Goal: Find specific page/section: Find specific page/section

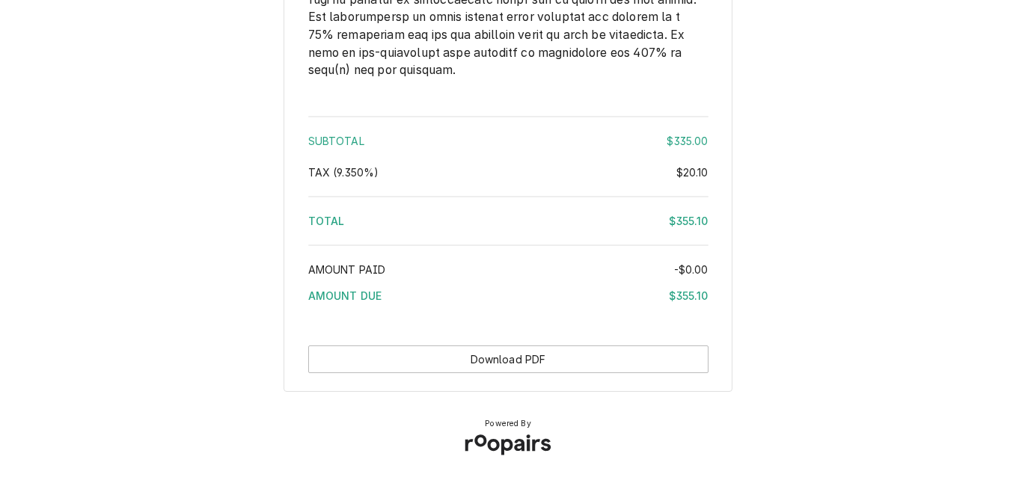
scroll to position [2509, 0]
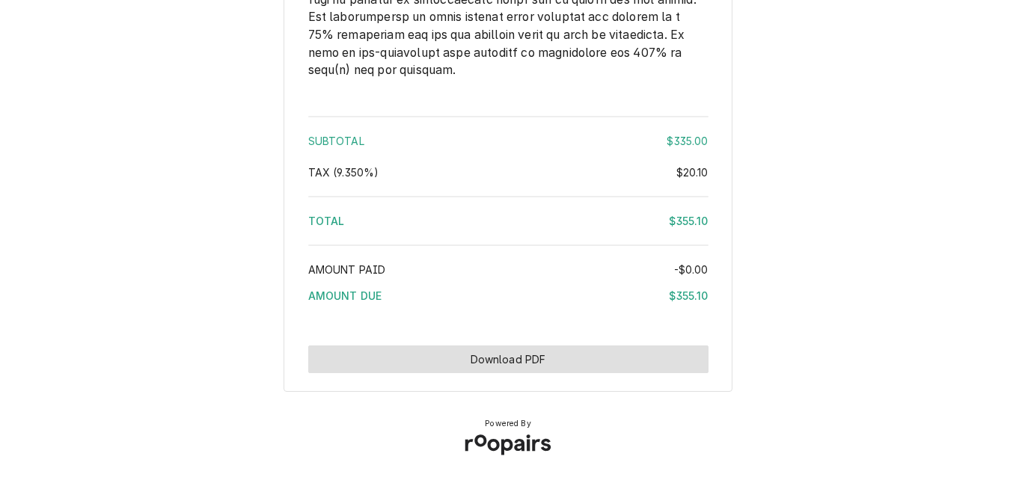
click at [535, 354] on button "Download PDF" at bounding box center [508, 360] width 400 height 28
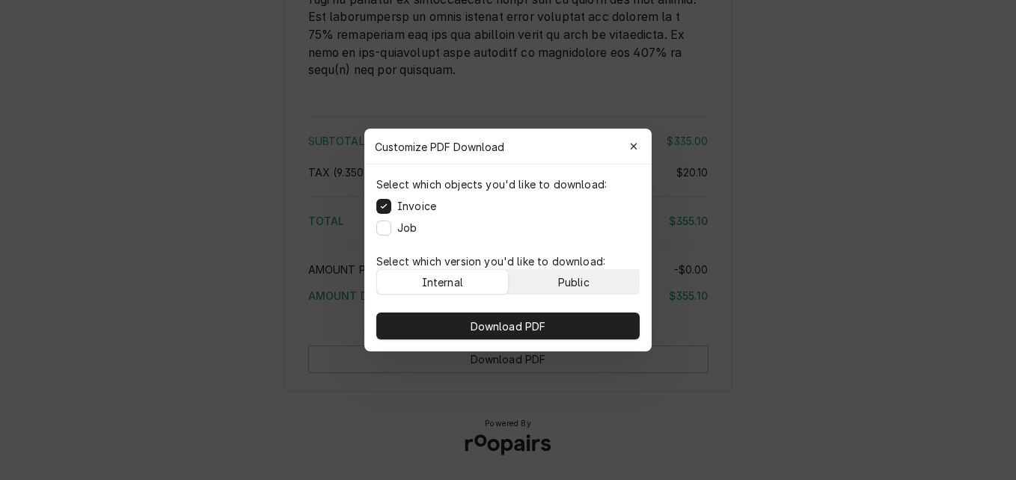
click at [584, 278] on div "Public" at bounding box center [573, 283] width 31 height 16
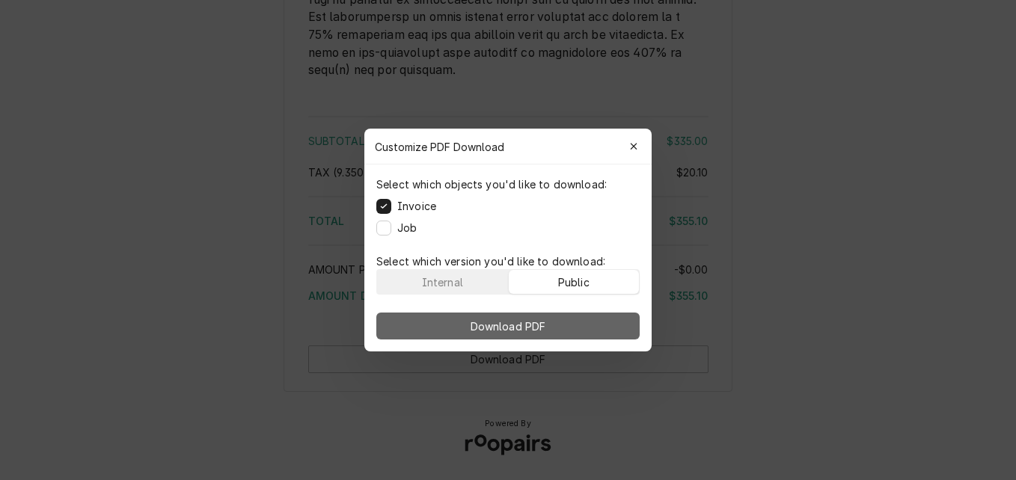
click at [588, 328] on button "Download PDF" at bounding box center [507, 326] width 263 height 27
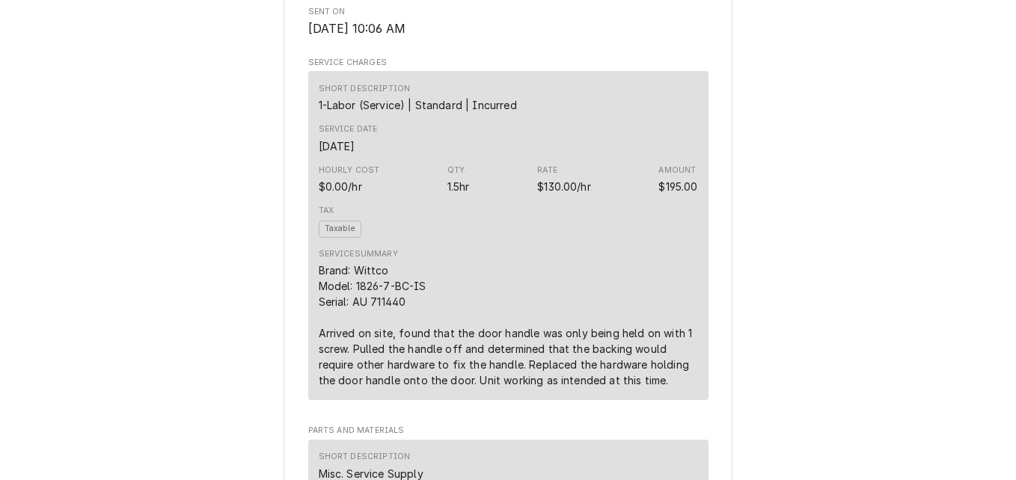
scroll to position [0, 0]
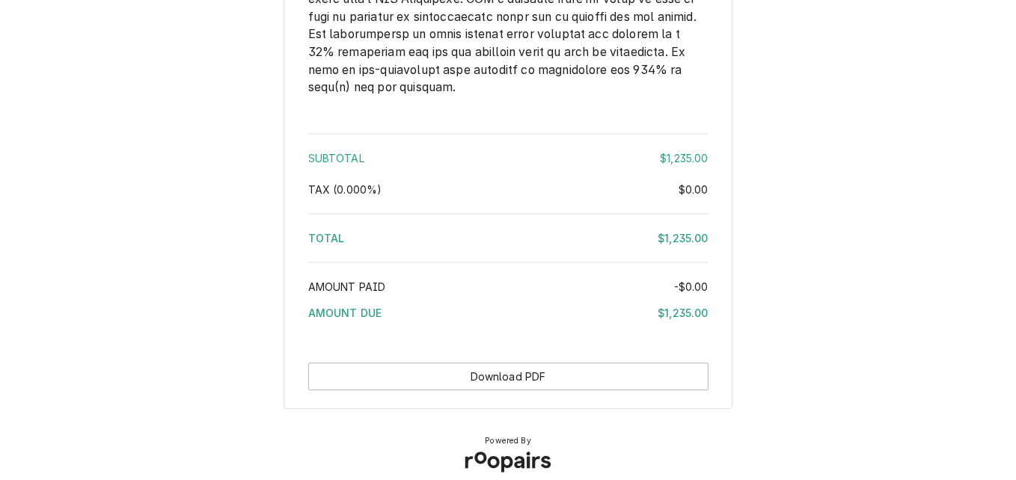
scroll to position [1991, 0]
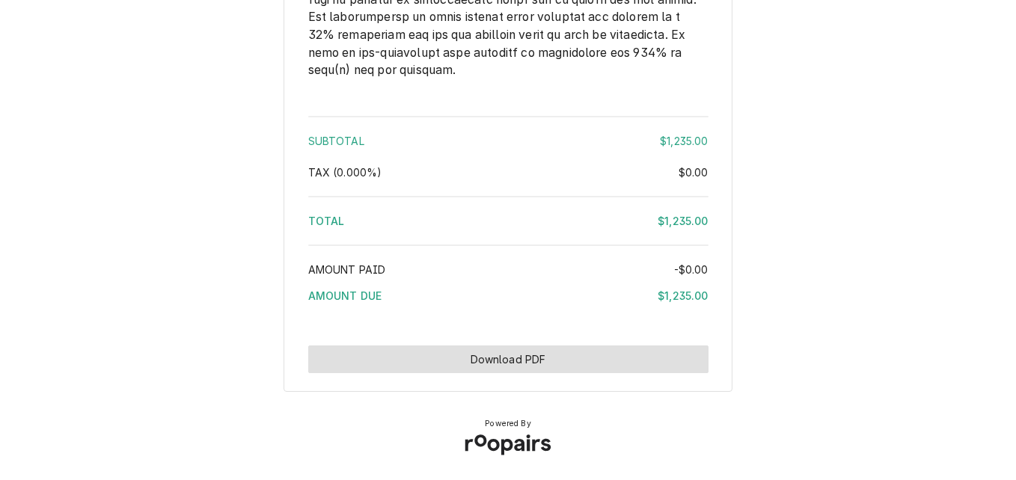
click at [507, 355] on button "Download PDF" at bounding box center [508, 360] width 400 height 28
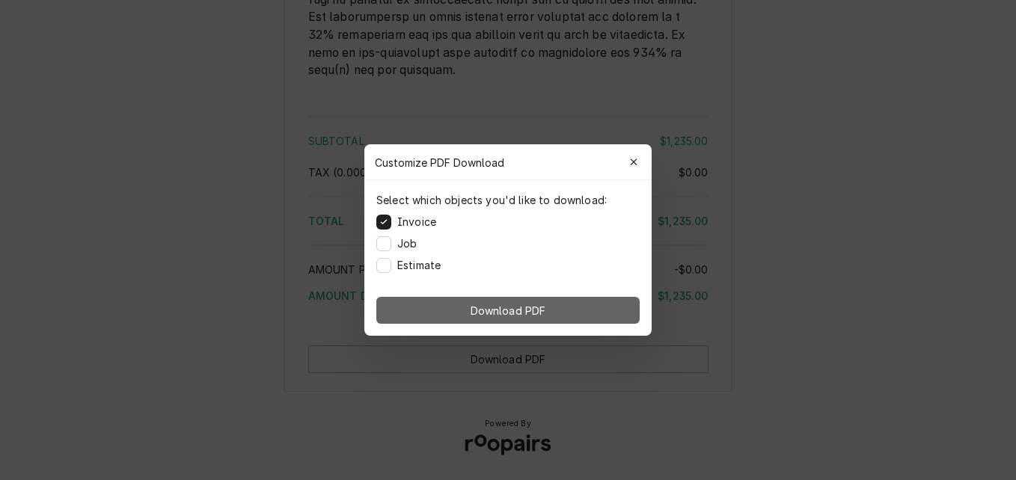
click at [502, 313] on span "Download PDF" at bounding box center [509, 311] width 82 height 16
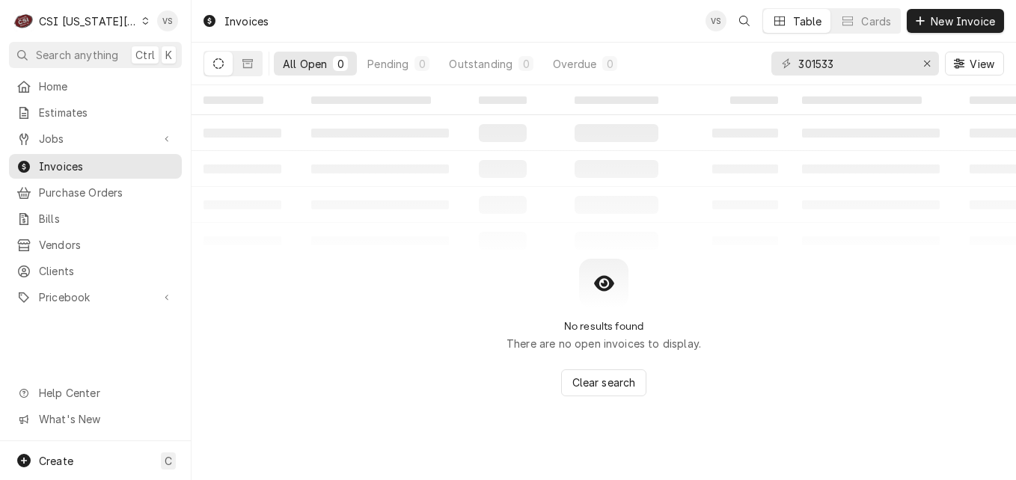
click at [142, 19] on div "Dynamic Content Wrapper" at bounding box center [145, 21] width 7 height 10
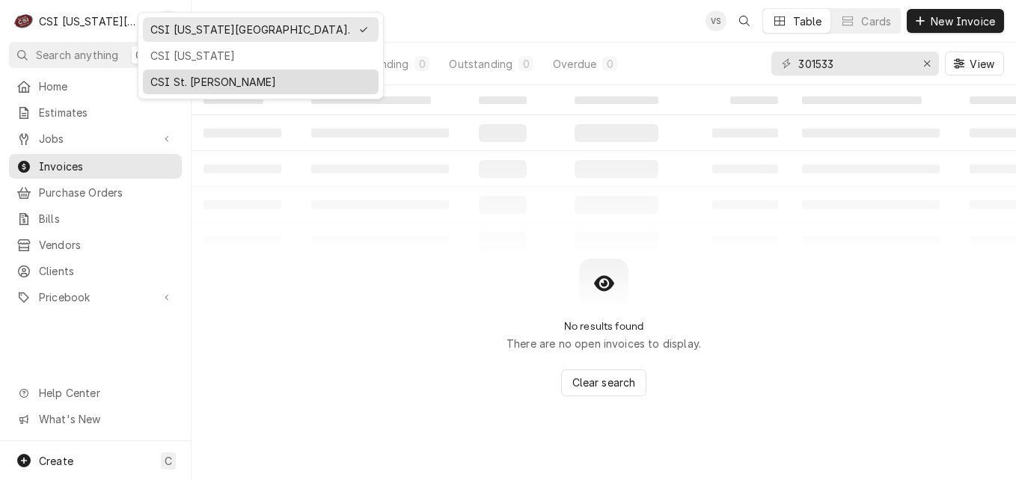
click at [175, 84] on div "CSI St. [PERSON_NAME]" at bounding box center [260, 82] width 221 height 16
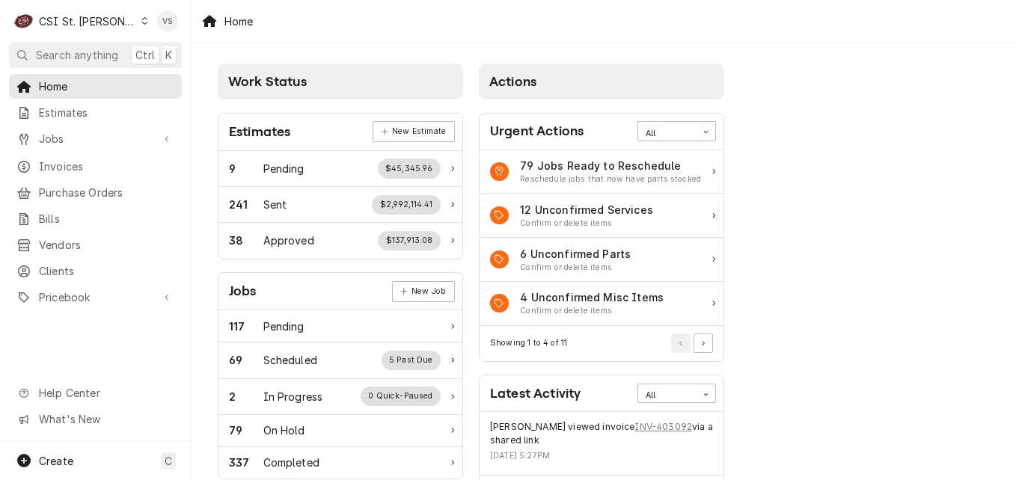
click at [77, 162] on span "Invoices" at bounding box center [106, 167] width 135 height 16
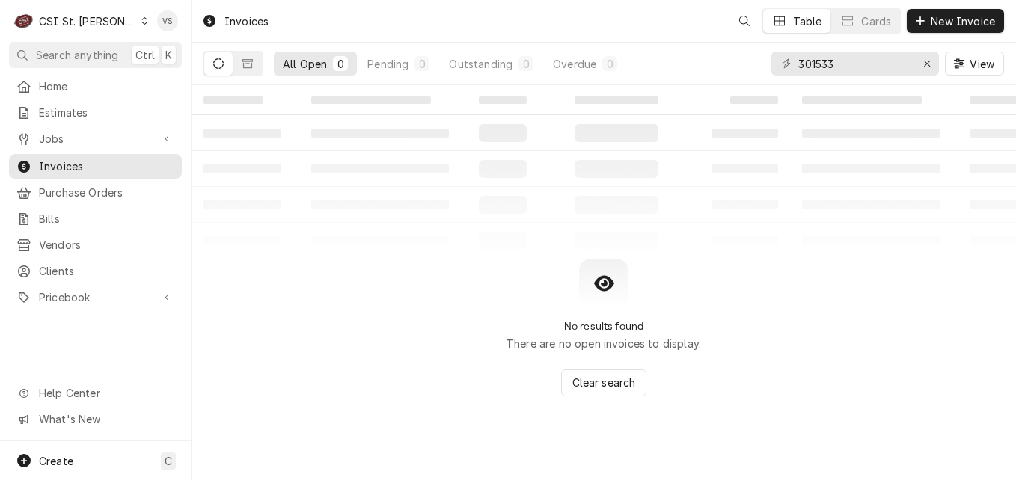
click at [86, 165] on span "Invoices" at bounding box center [106, 167] width 135 height 16
drag, startPoint x: 847, startPoint y: 63, endPoint x: 703, endPoint y: 67, distance: 144.5
click at [705, 65] on div "All Open 0 Pending 0 Outstanding 0 Overdue 0 301533 View" at bounding box center [604, 64] width 801 height 42
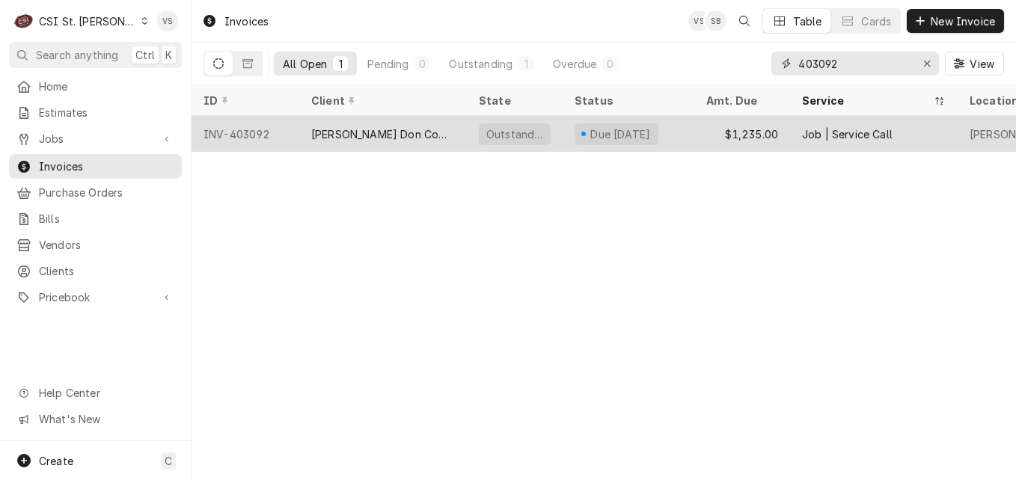
type input "403092"
click at [431, 137] on div "[PERSON_NAME] Don Company" at bounding box center [383, 134] width 168 height 36
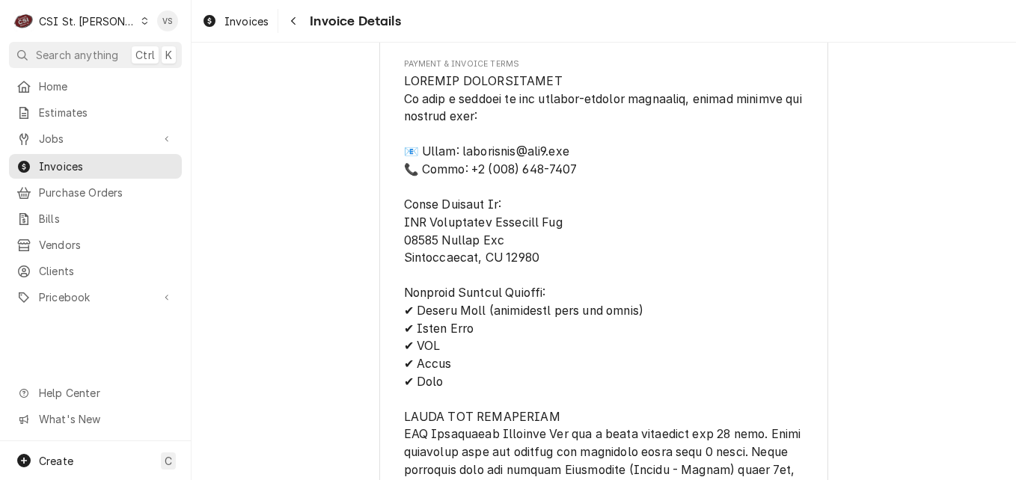
scroll to position [2413, 0]
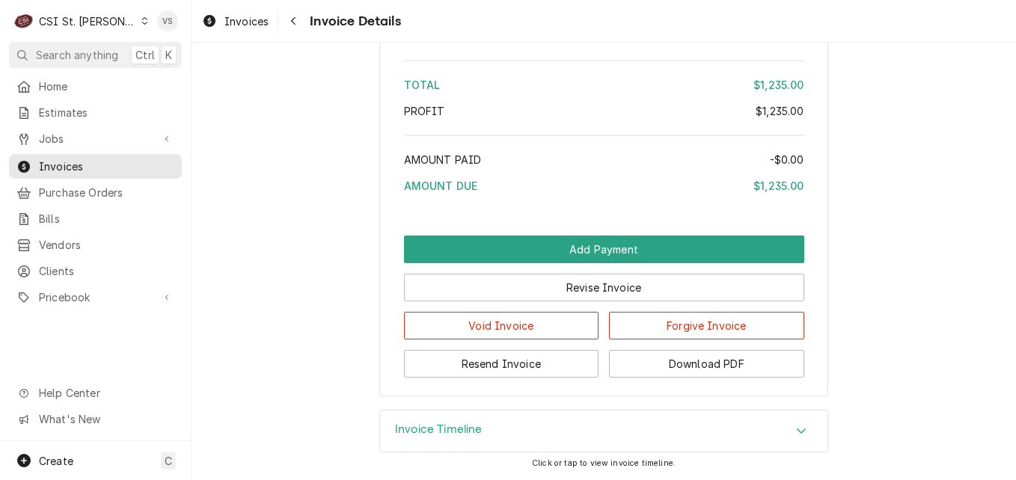
click at [795, 438] on div "Accordion Header" at bounding box center [801, 432] width 22 height 18
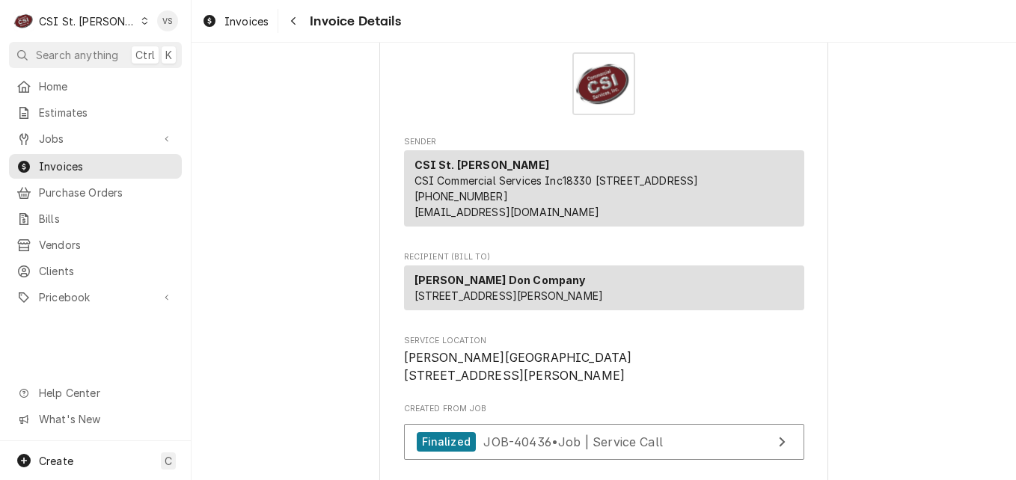
scroll to position [0, 0]
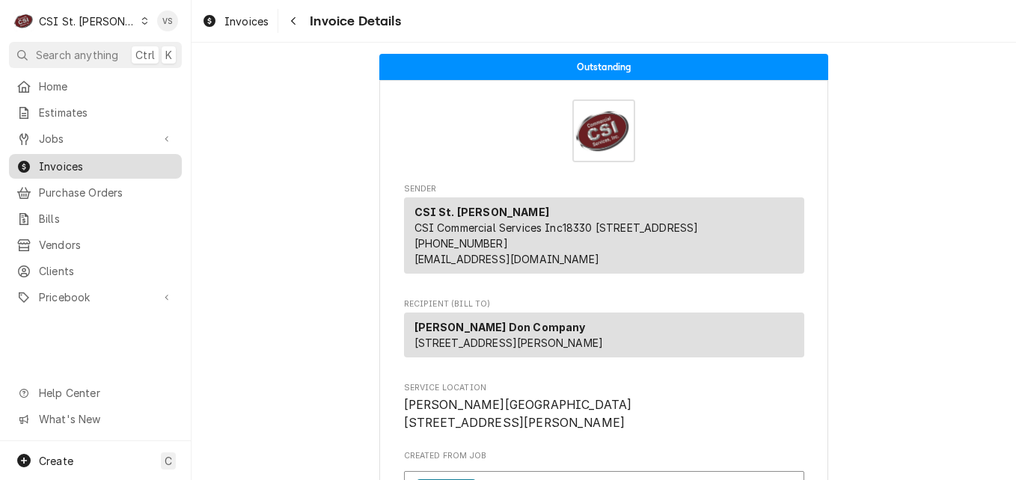
click at [105, 165] on span "Invoices" at bounding box center [106, 167] width 135 height 16
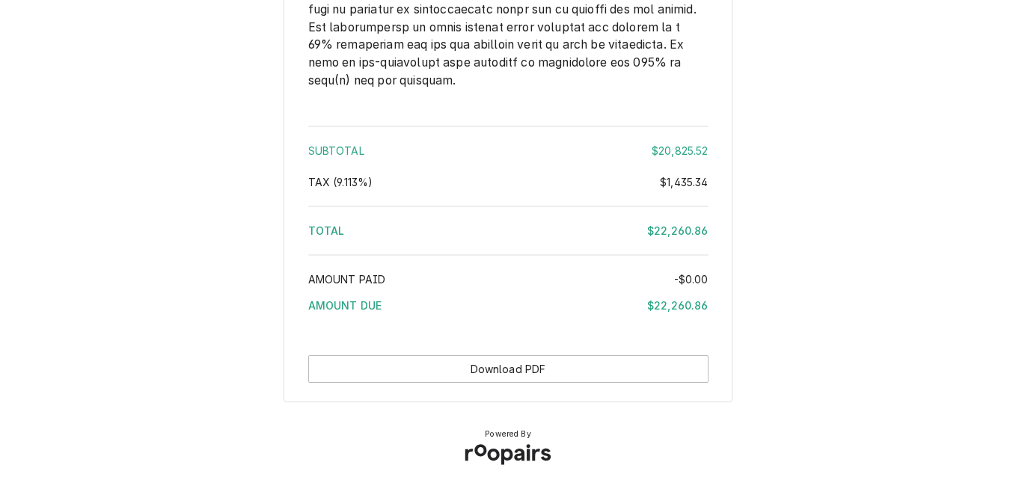
scroll to position [4536, 0]
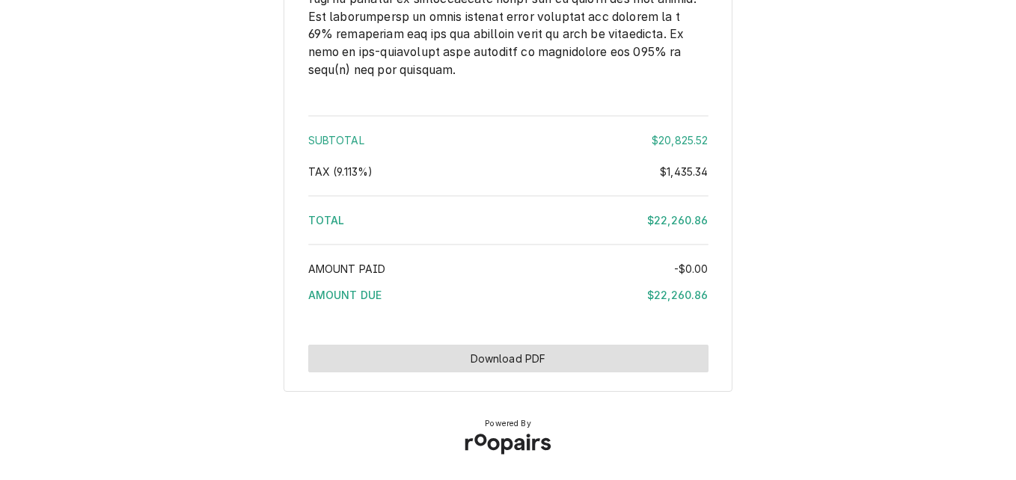
click at [530, 351] on button "Download PDF" at bounding box center [508, 359] width 400 height 28
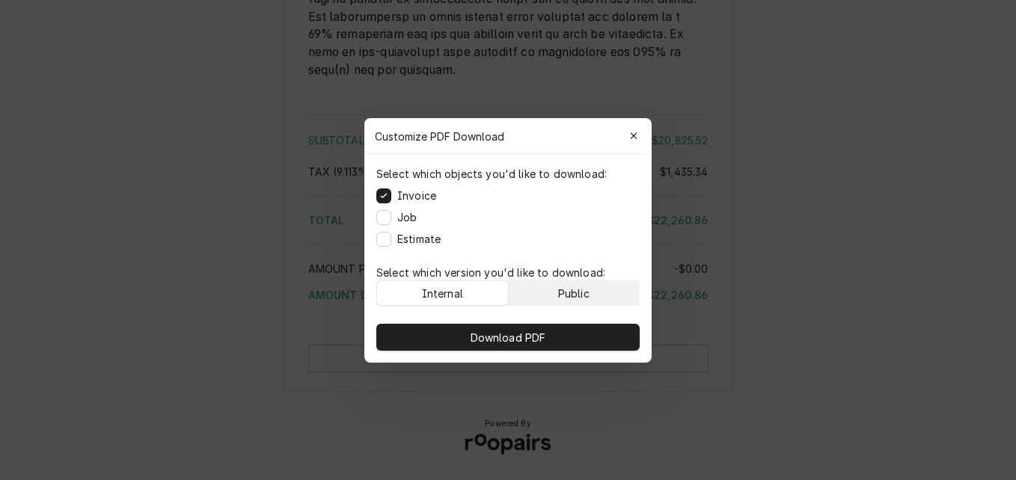
click at [544, 296] on button "Public" at bounding box center [574, 293] width 131 height 24
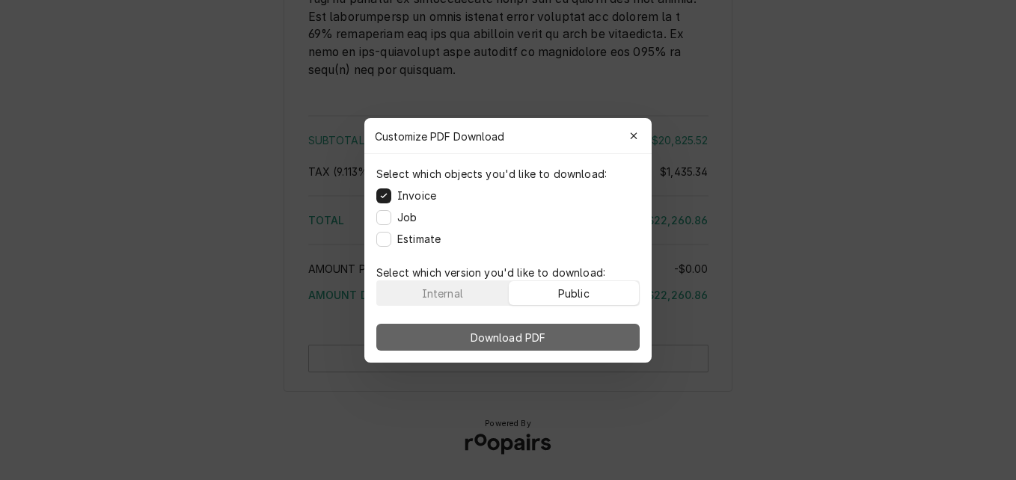
click at [537, 337] on span "Download PDF" at bounding box center [509, 337] width 82 height 16
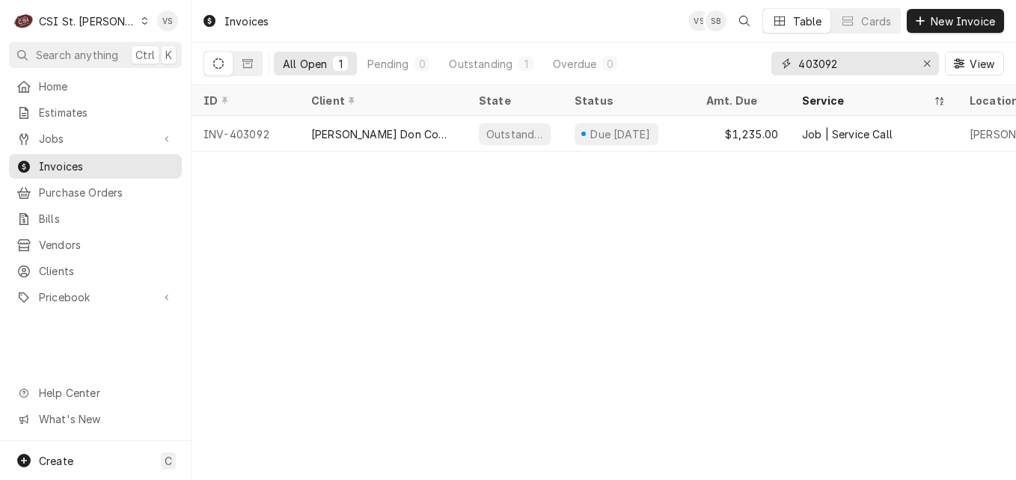
click at [840, 64] on input "403092" at bounding box center [854, 64] width 112 height 24
click at [821, 63] on input "403092" at bounding box center [854, 64] width 112 height 24
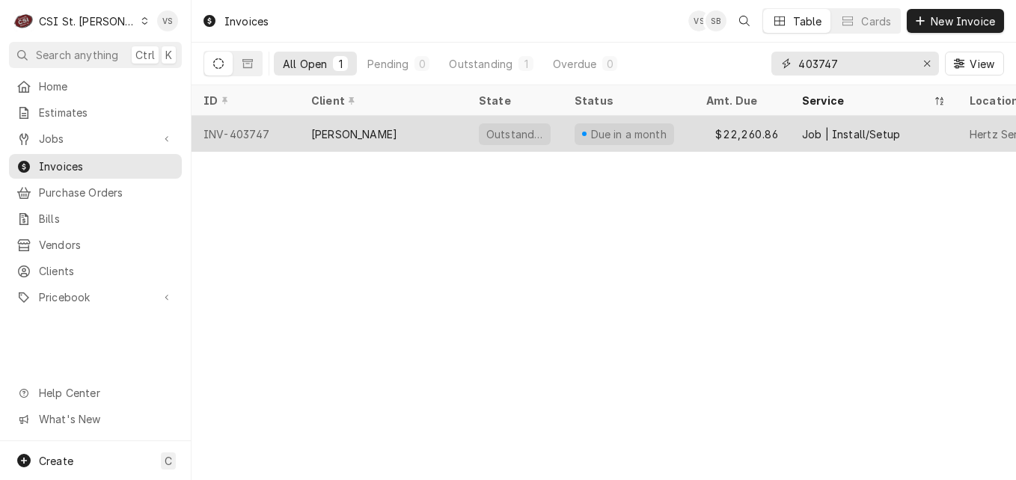
type input "403747"
click at [394, 134] on div "[PERSON_NAME]" at bounding box center [383, 134] width 168 height 36
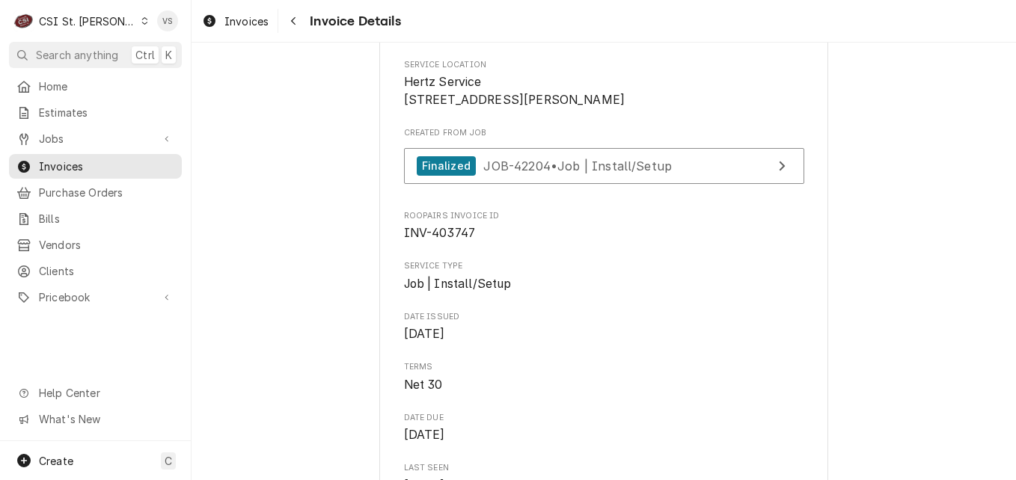
scroll to position [299, 0]
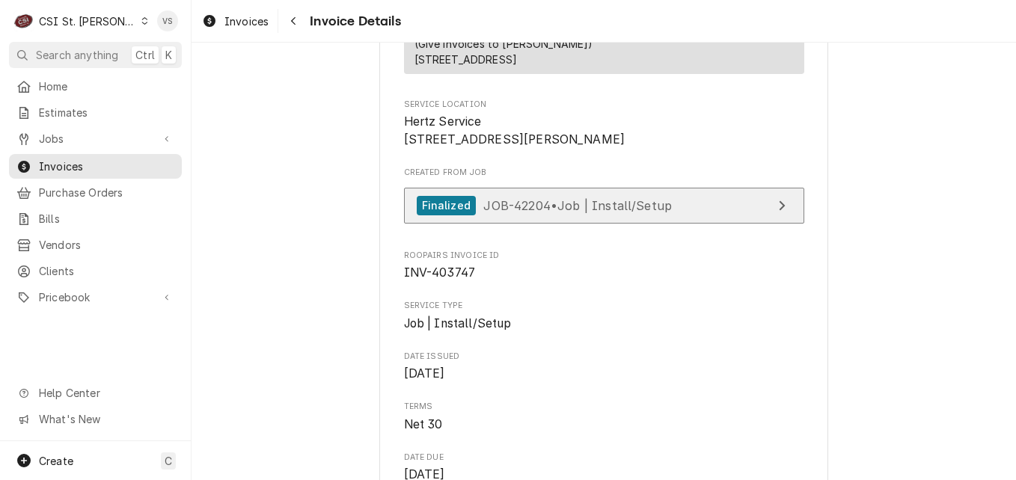
click at [602, 212] on span "JOB-42204 • Job | Install/Setup" at bounding box center [577, 205] width 189 height 15
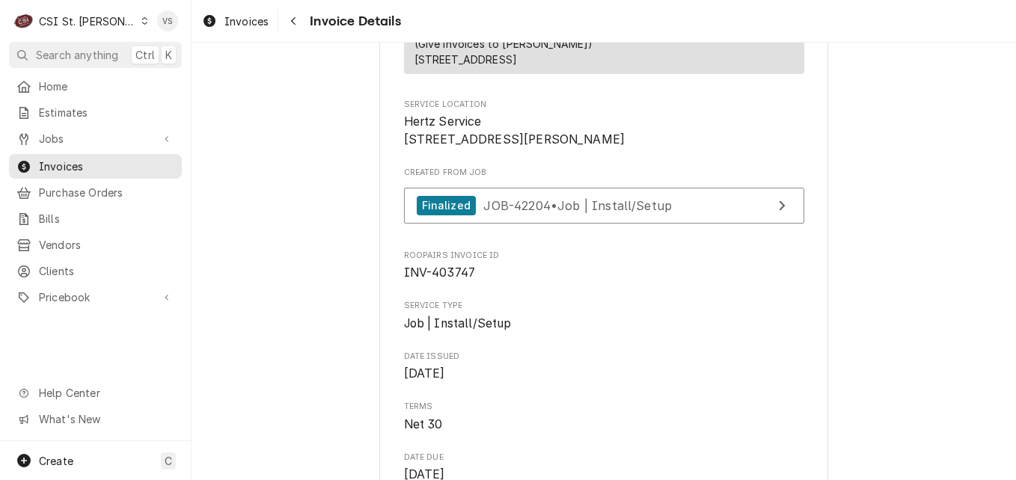
click at [141, 24] on icon "Dynamic Content Wrapper" at bounding box center [144, 20] width 7 height 7
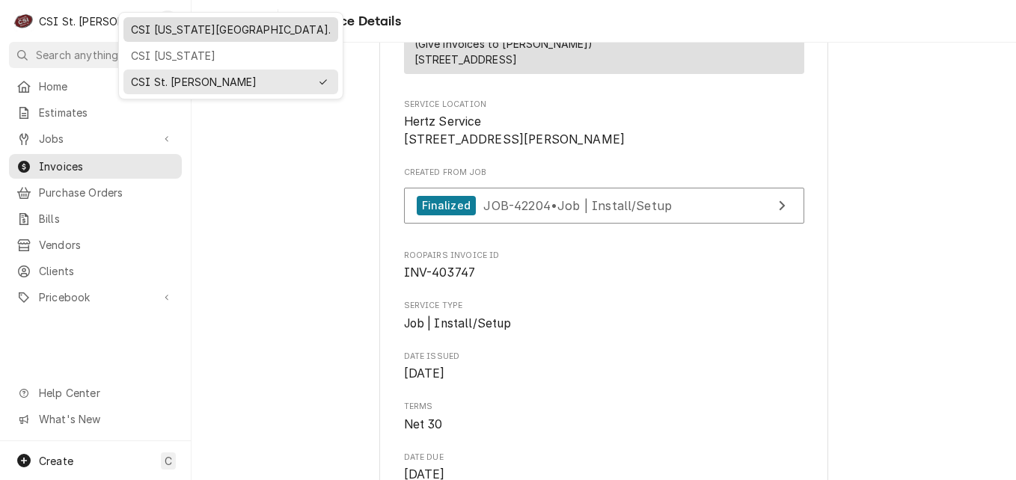
click at [153, 31] on div "CSI Kansas City." at bounding box center [231, 30] width 200 height 16
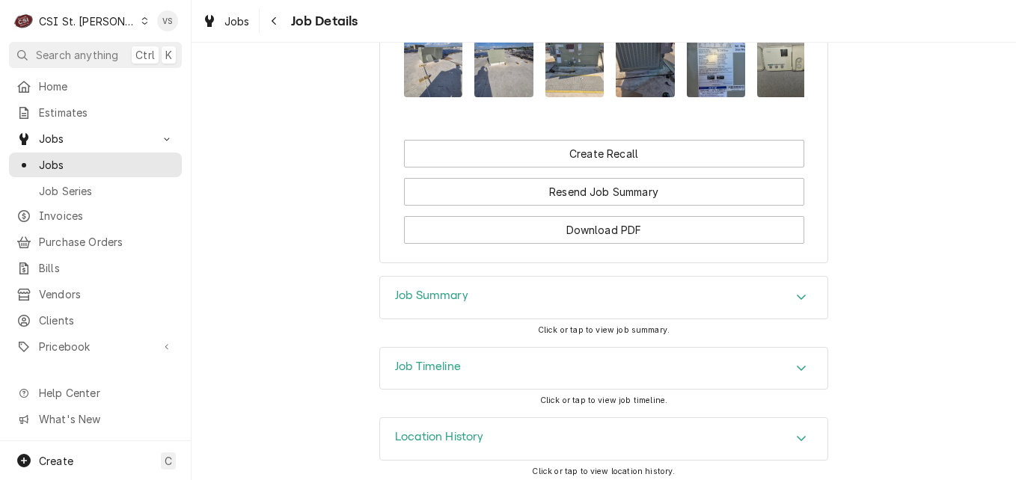
scroll to position [2275, 0]
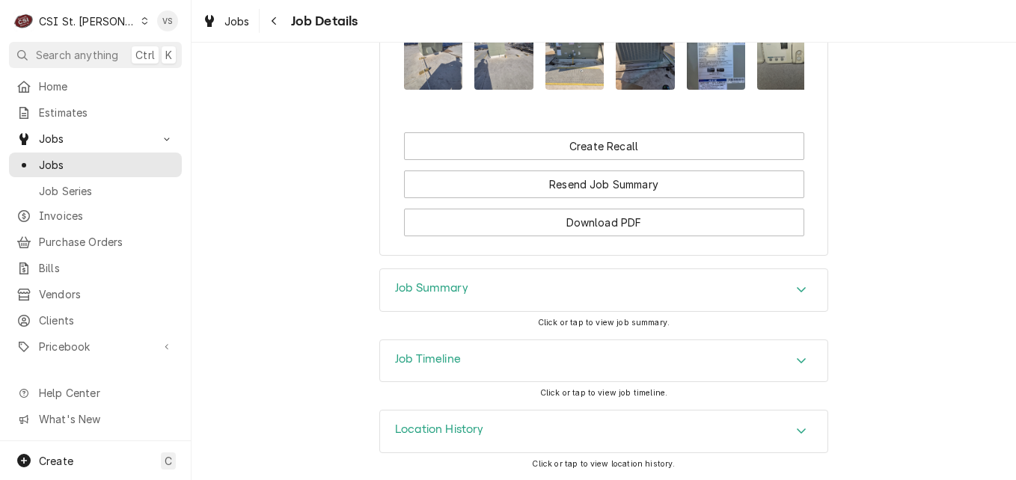
click at [499, 285] on div "Job Summary" at bounding box center [603, 290] width 447 height 42
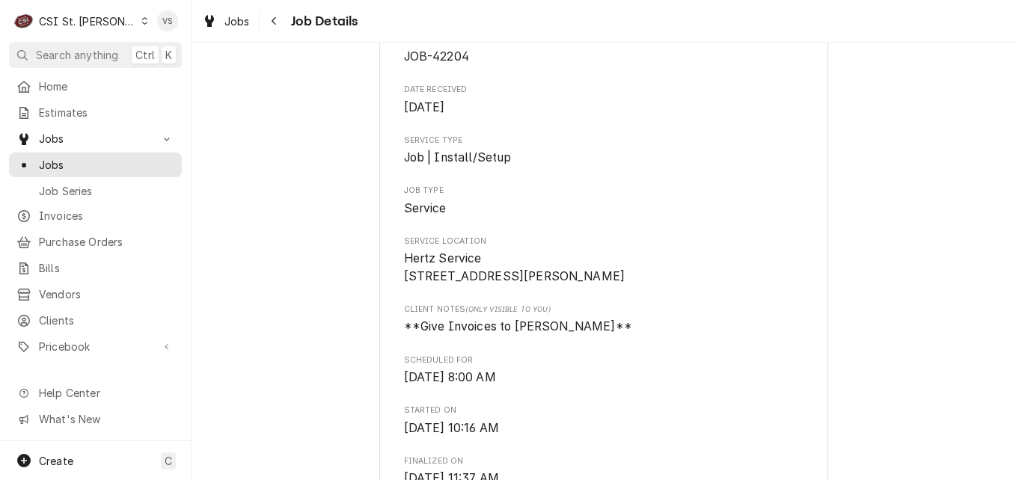
scroll to position [0, 0]
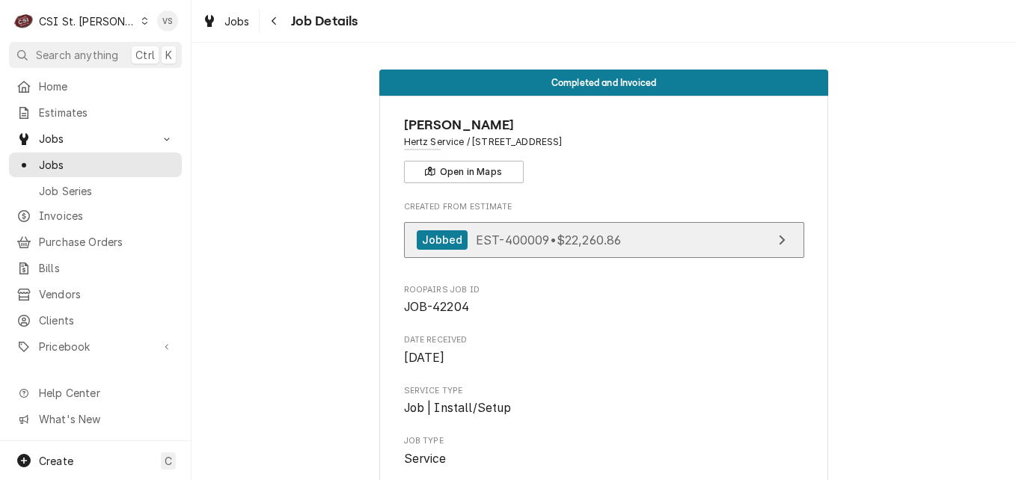
click at [541, 242] on span "EST-400009 • $22,260.86" at bounding box center [548, 239] width 145 height 15
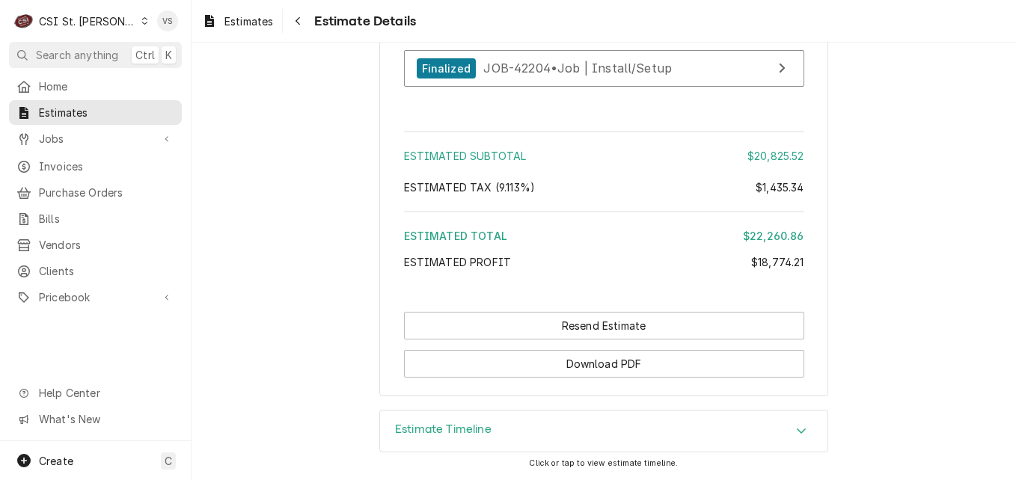
scroll to position [5211, 0]
click at [797, 430] on icon "Accordion Header" at bounding box center [801, 431] width 9 height 5
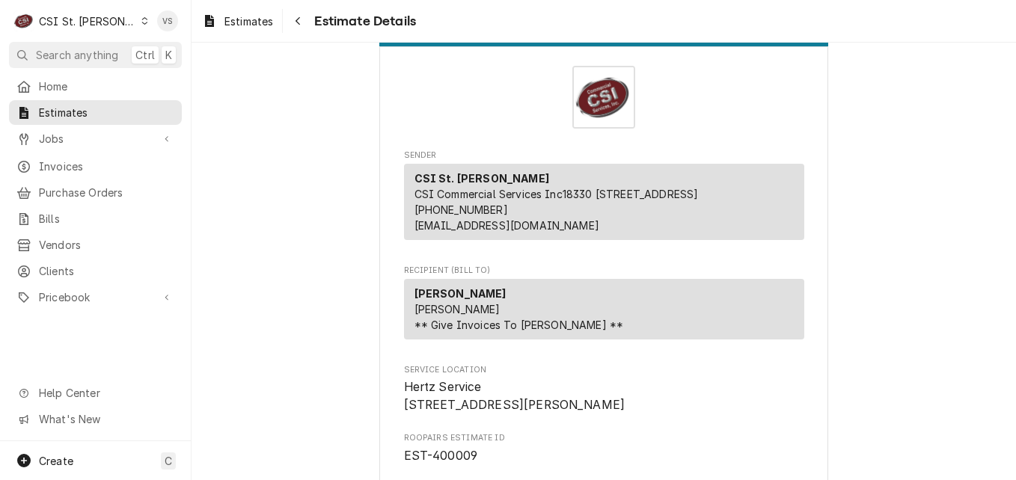
scroll to position [0, 0]
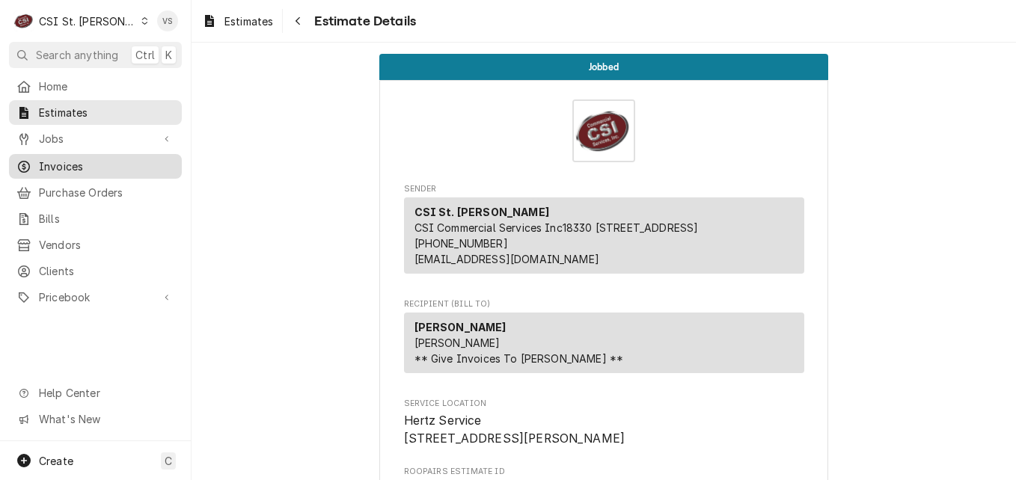
click at [65, 159] on span "Invoices" at bounding box center [106, 167] width 135 height 16
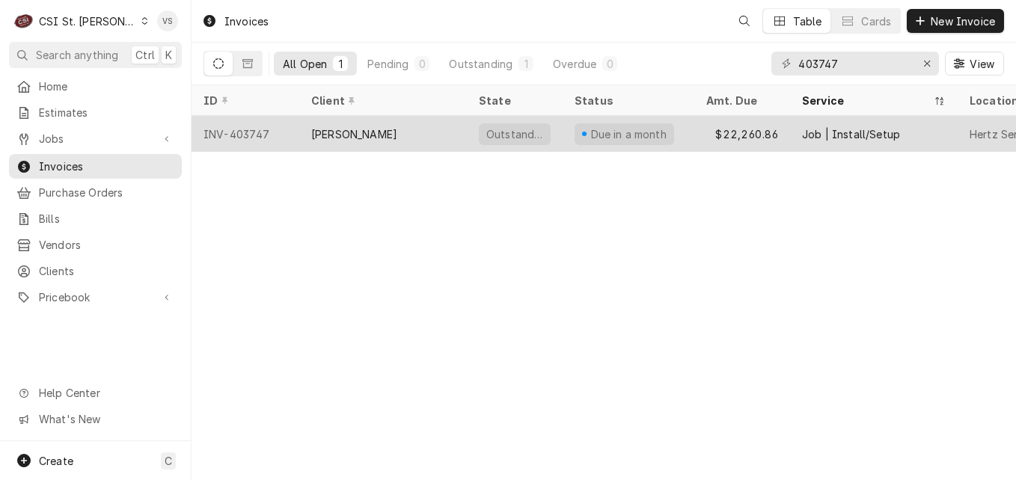
click at [394, 126] on div "[PERSON_NAME]" at bounding box center [383, 134] width 168 height 36
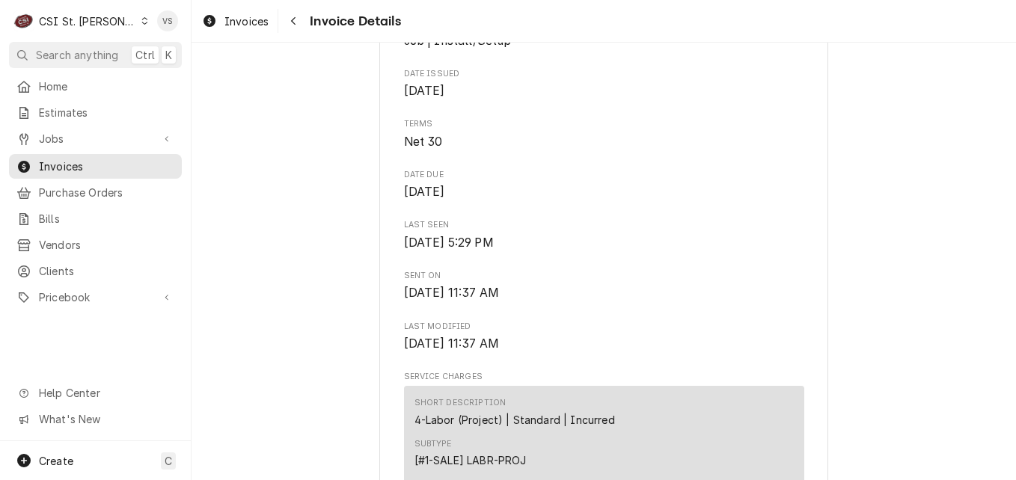
scroll to position [524, 0]
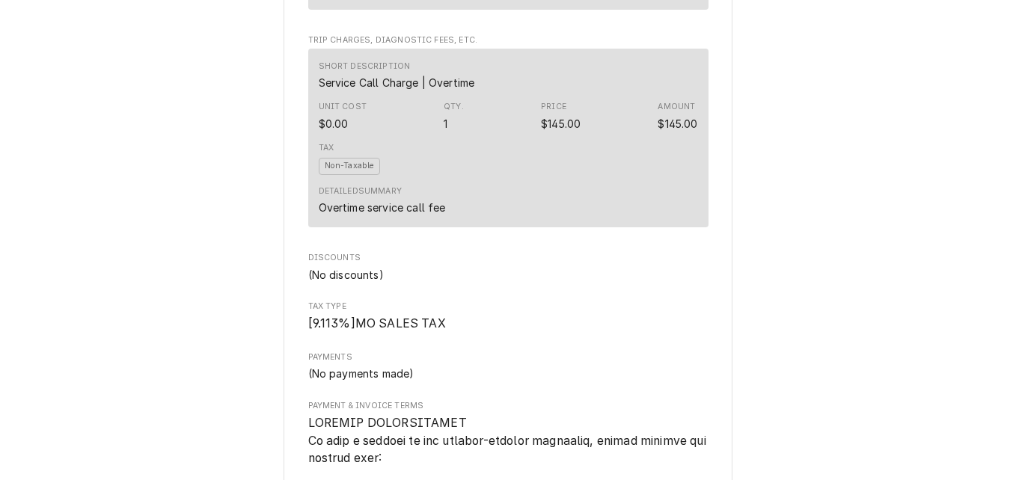
scroll to position [2394, 0]
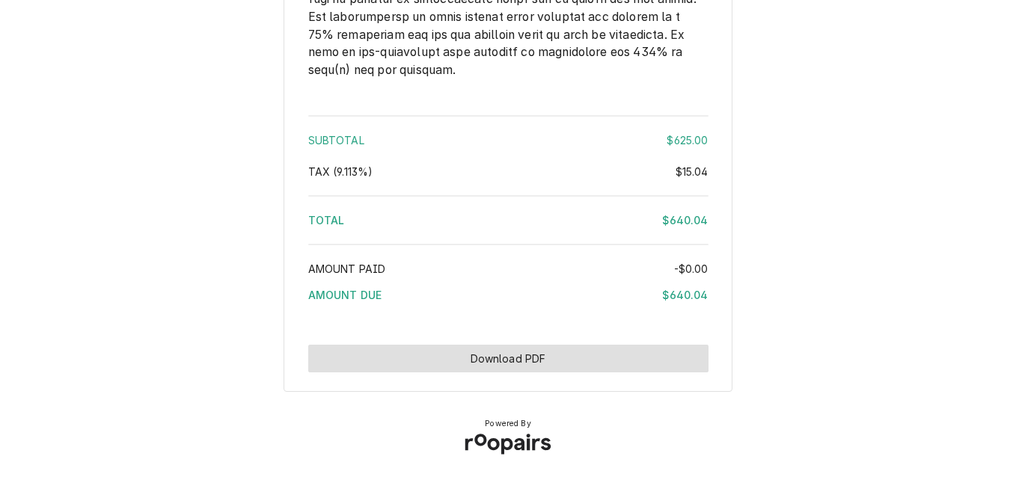
click at [627, 373] on button "Download PDF" at bounding box center [508, 359] width 400 height 28
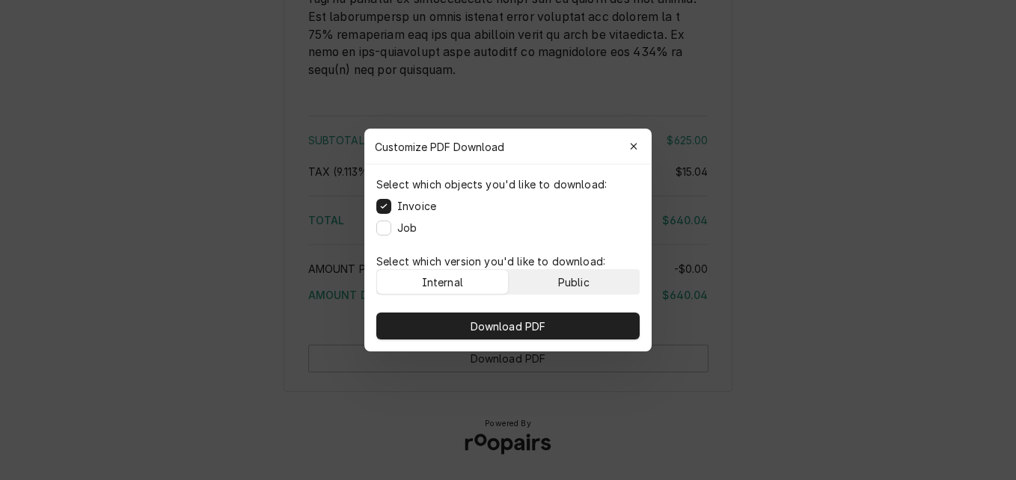
click at [587, 281] on div "Public" at bounding box center [573, 283] width 31 height 16
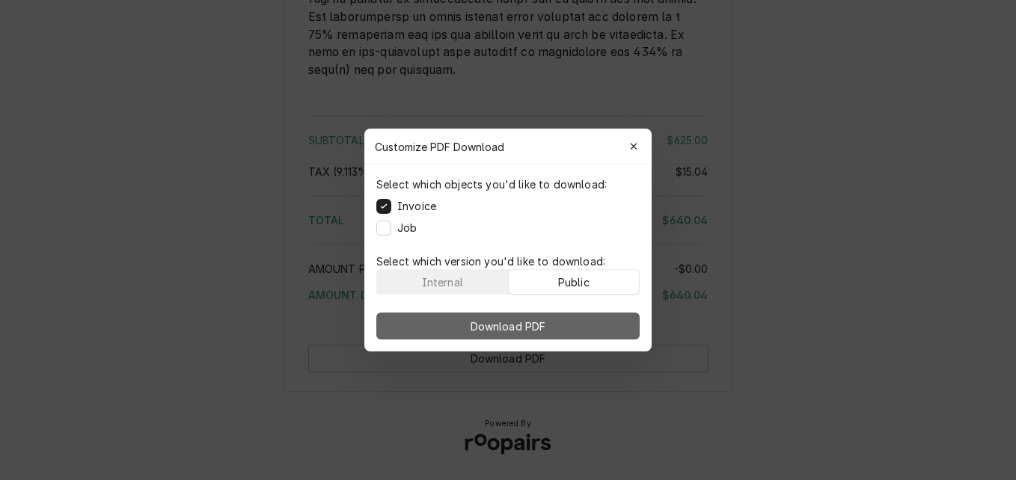
click at [578, 321] on button "Download PDF" at bounding box center [507, 326] width 263 height 27
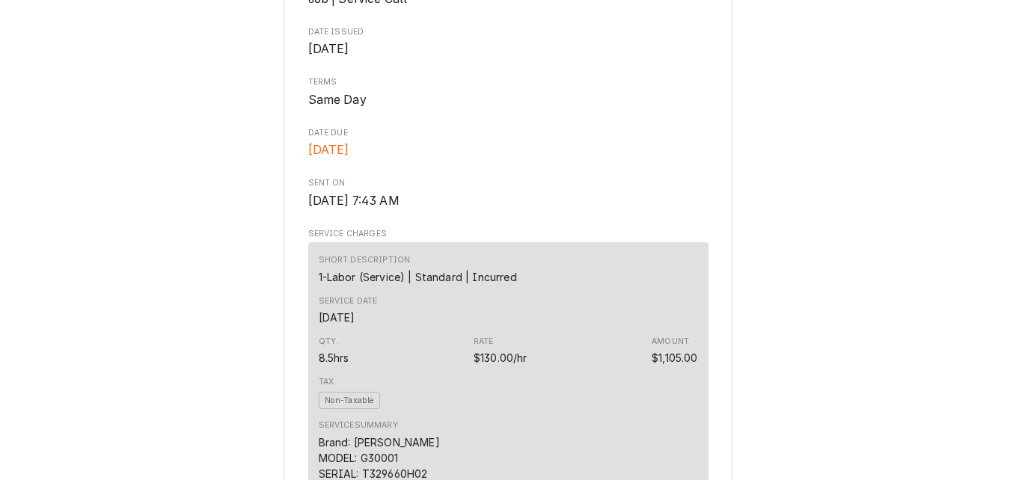
scroll to position [524, 0]
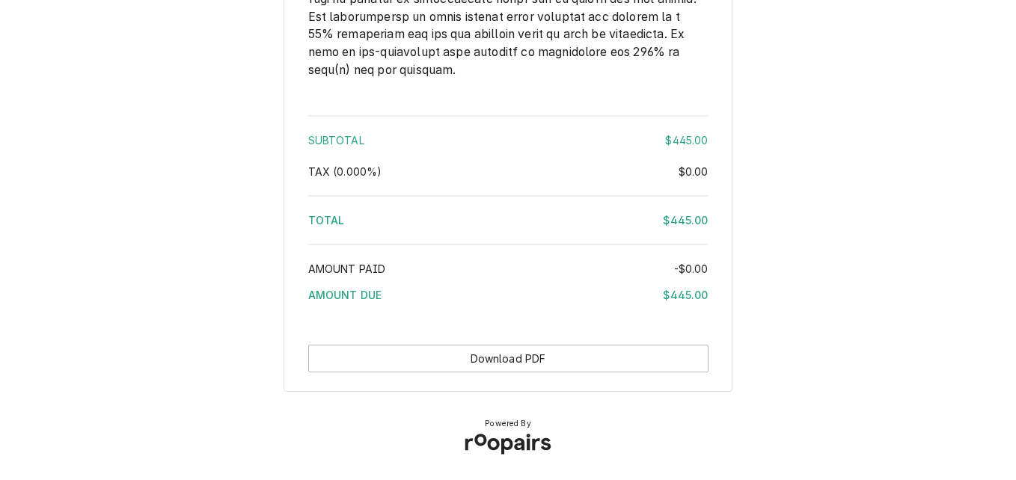
scroll to position [2166, 0]
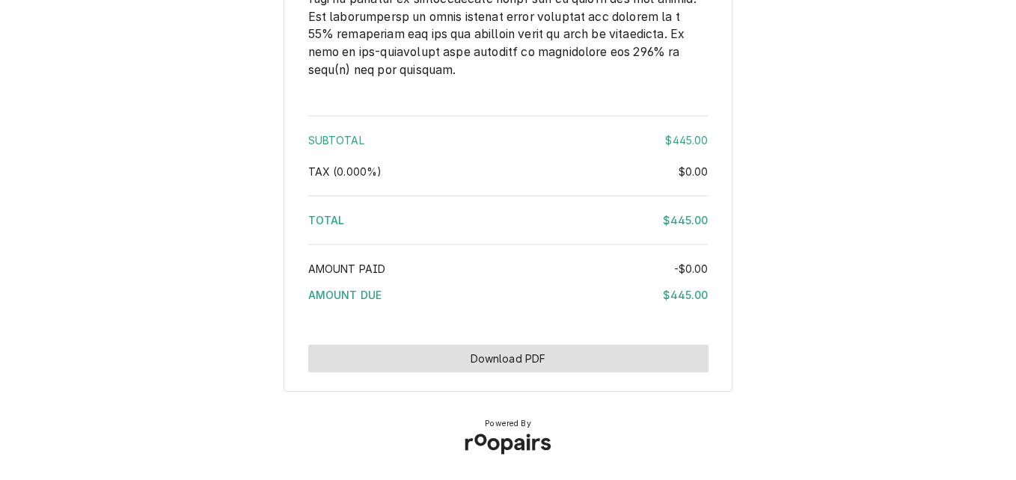
click at [501, 354] on button "Download PDF" at bounding box center [508, 359] width 400 height 28
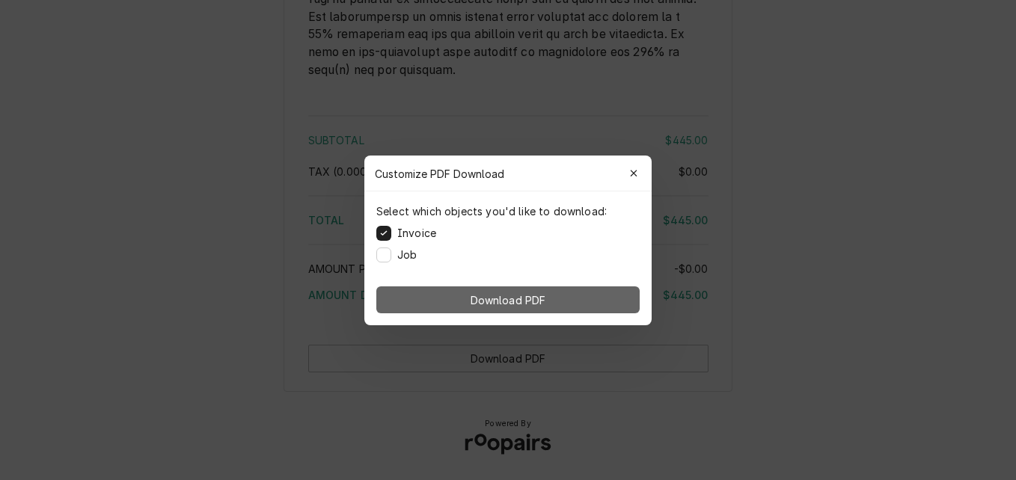
click at [533, 290] on button "Download PDF" at bounding box center [507, 300] width 263 height 27
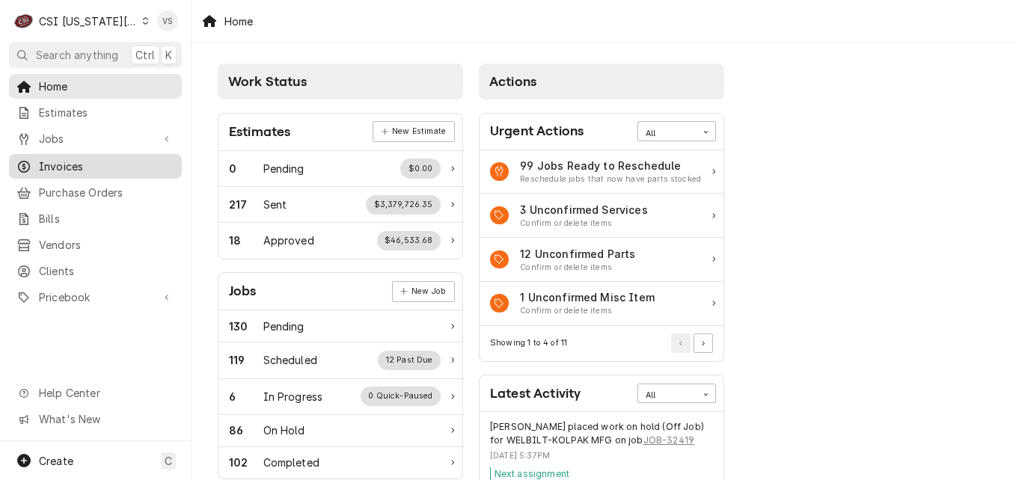
click at [76, 162] on span "Invoices" at bounding box center [106, 167] width 135 height 16
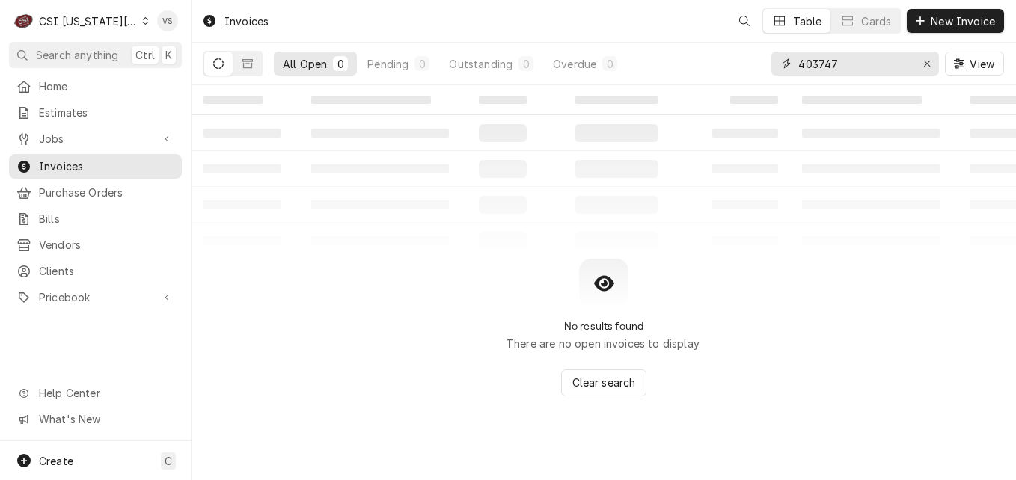
click at [843, 67] on input "403747" at bounding box center [854, 64] width 112 height 24
drag, startPoint x: 843, startPoint y: 67, endPoint x: 773, endPoint y: 68, distance: 70.3
click at [773, 68] on div "403747" at bounding box center [855, 64] width 168 height 24
type input "3"
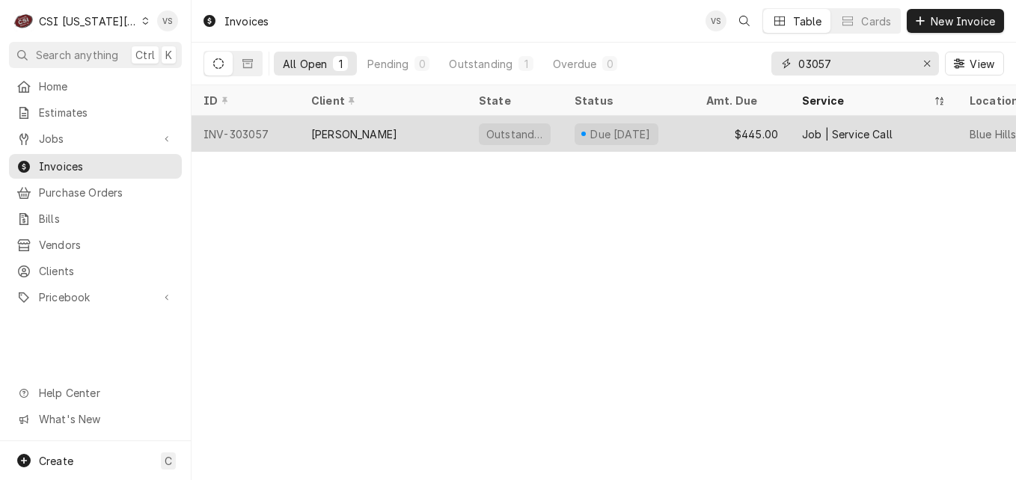
type input "03057"
click at [420, 126] on div "[PERSON_NAME]" at bounding box center [383, 134] width 168 height 36
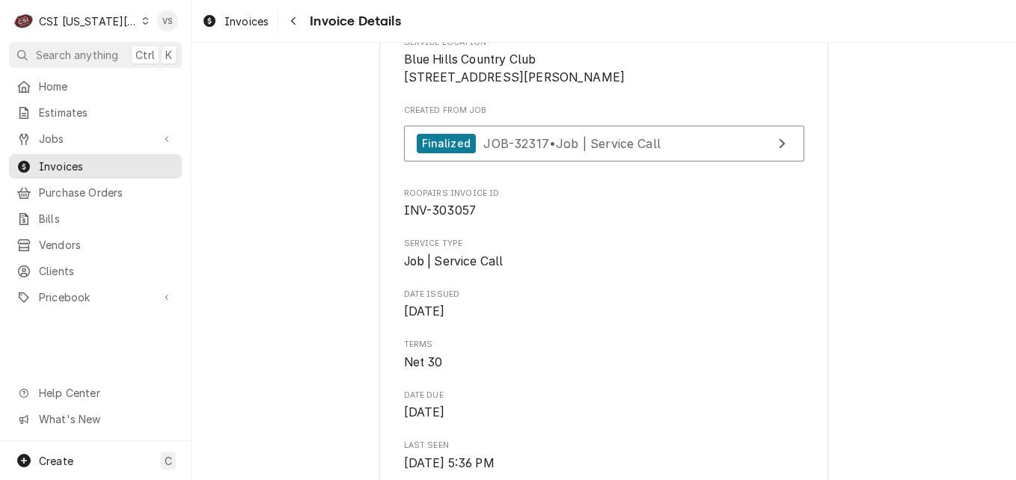
scroll to position [449, 0]
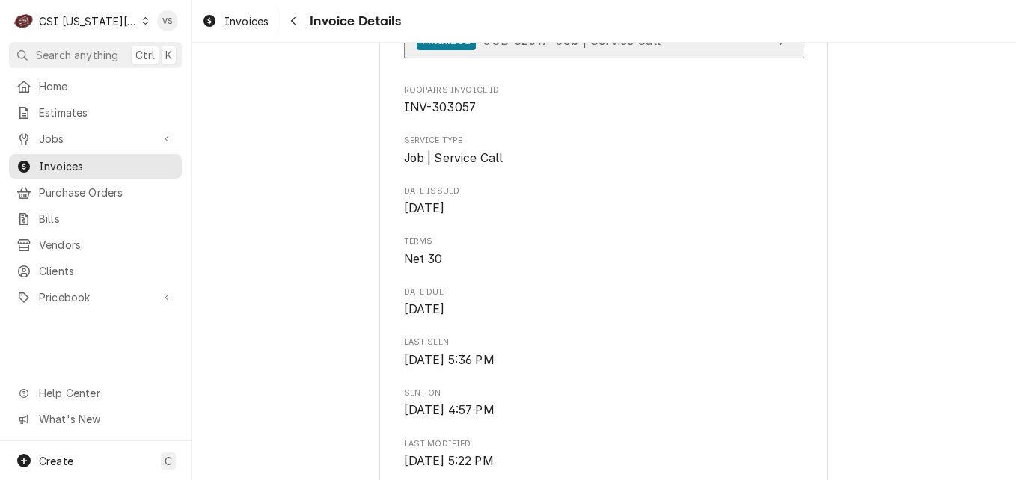
click at [588, 47] on span "JOB-32317 • Job | Service Call" at bounding box center [571, 39] width 177 height 15
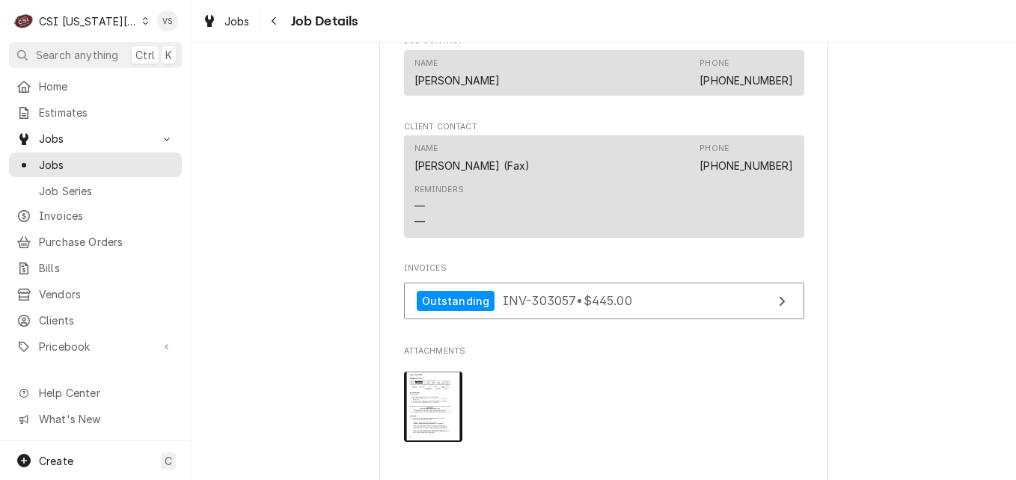
scroll to position [1347, 0]
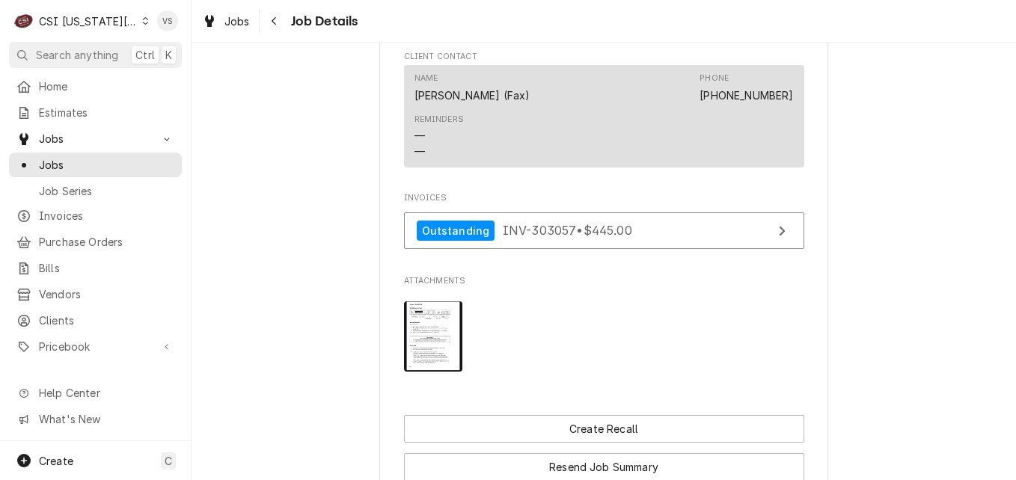
click at [434, 319] on img "Attachments" at bounding box center [433, 337] width 59 height 71
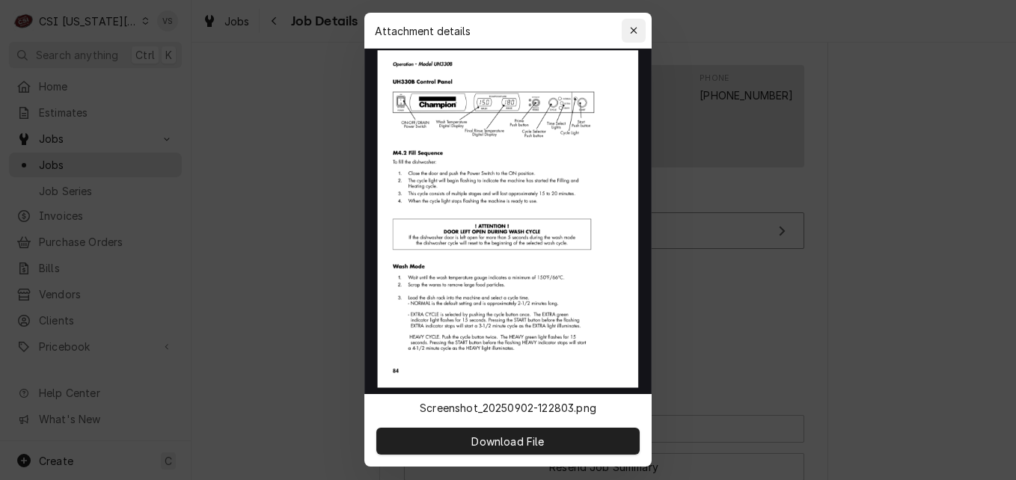
click at [631, 37] on div "button" at bounding box center [633, 30] width 15 height 15
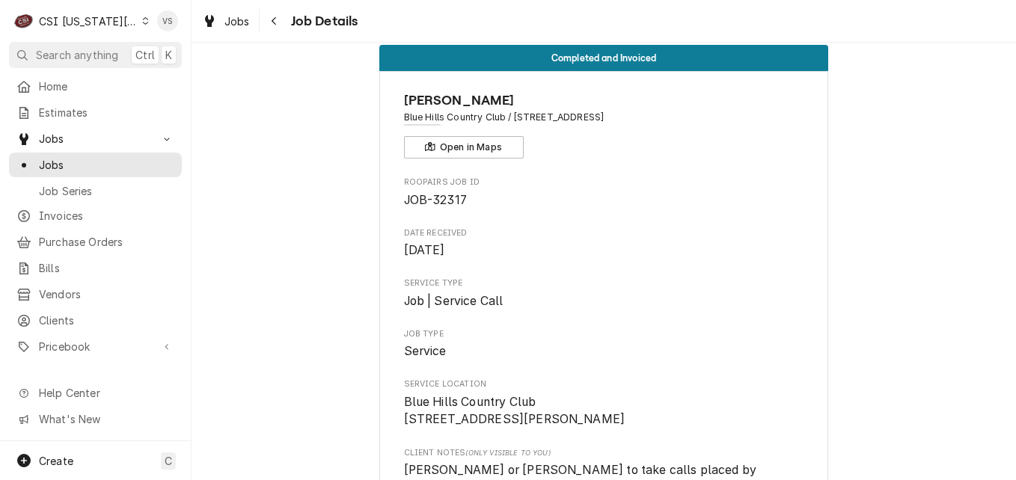
scroll to position [0, 0]
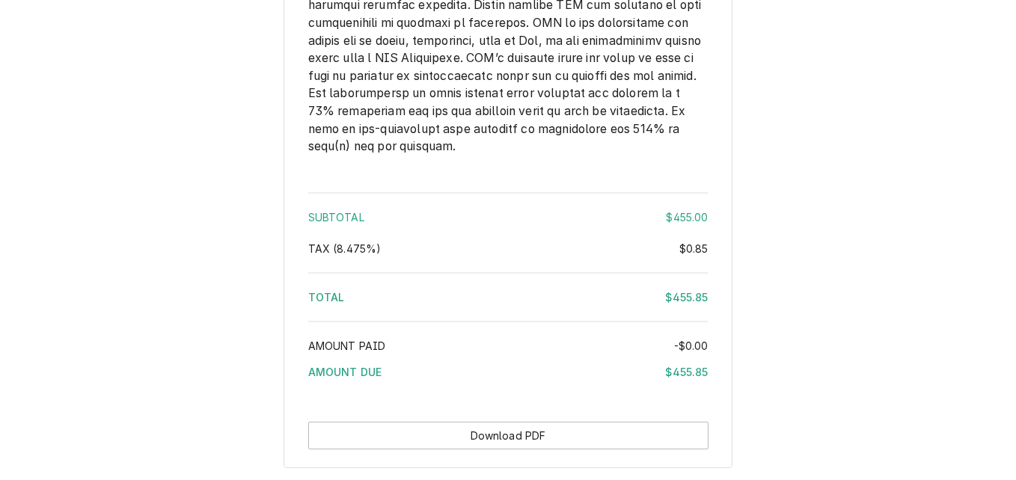
scroll to position [2469, 0]
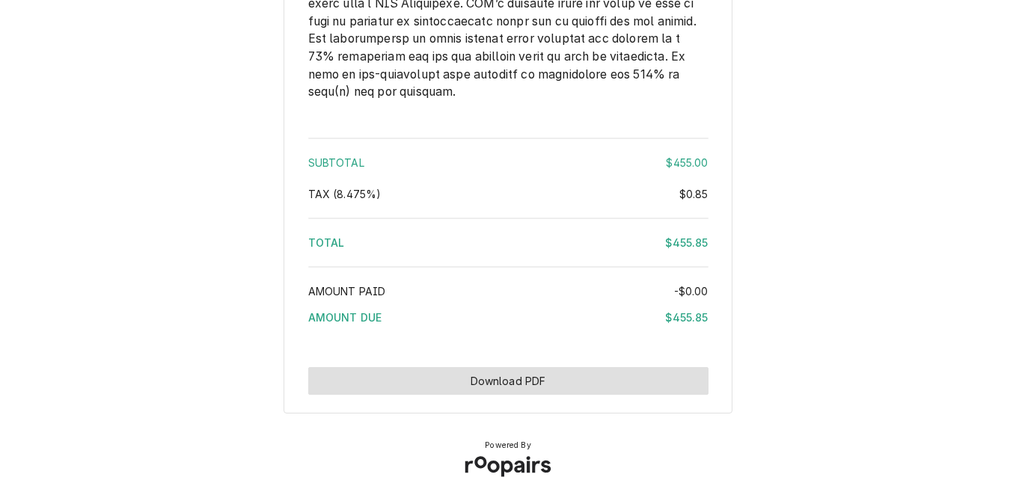
click at [521, 395] on button "Download PDF" at bounding box center [508, 381] width 400 height 28
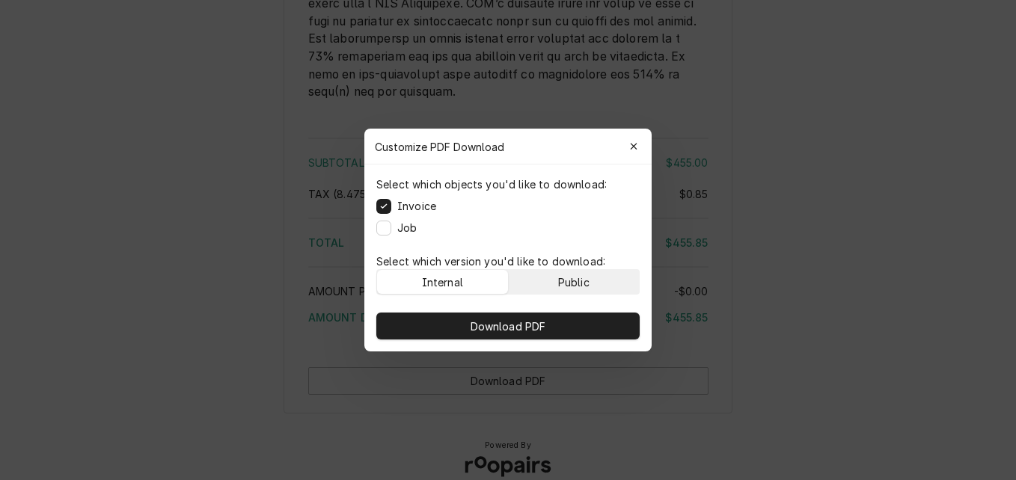
click at [548, 277] on button "Public" at bounding box center [574, 282] width 131 height 24
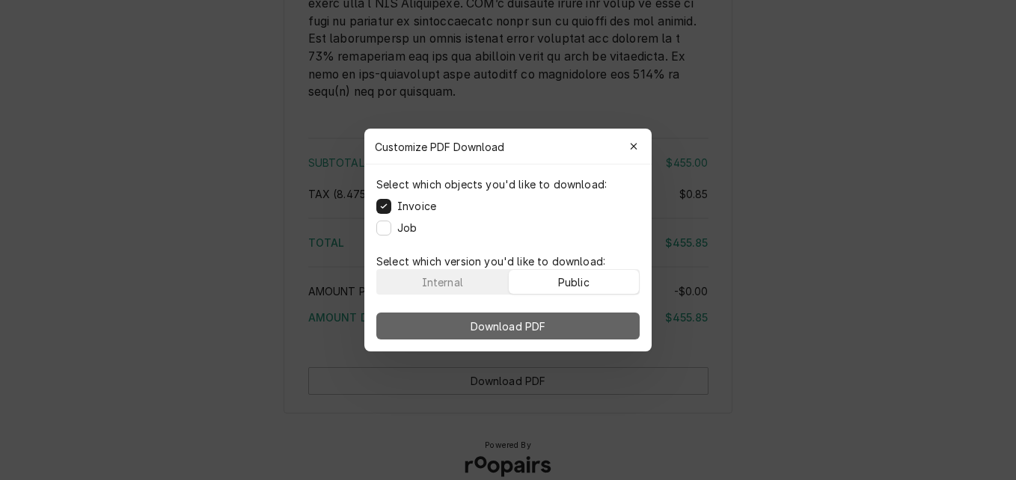
click at [548, 320] on span "Download PDF" at bounding box center [509, 327] width 82 height 16
